Goal: Check status: Check status

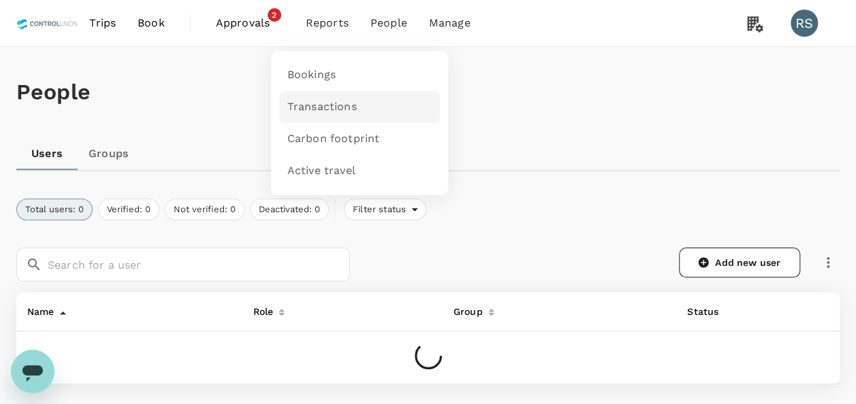
click at [337, 102] on span "Transactions" at bounding box center [321, 107] width 69 height 16
